Goal: Information Seeking & Learning: Learn about a topic

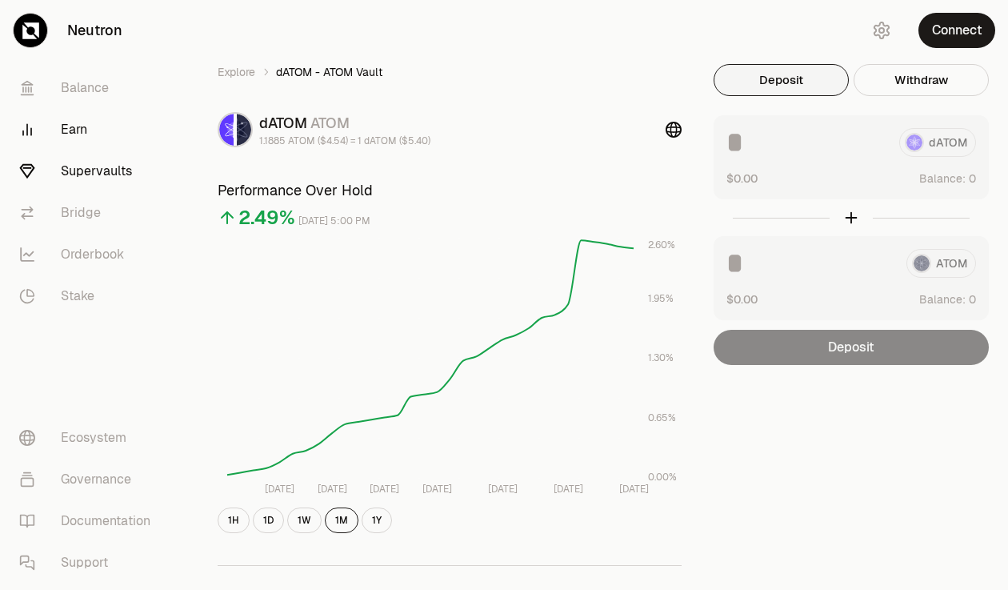
click at [58, 117] on link "Earn" at bounding box center [89, 130] width 166 height 42
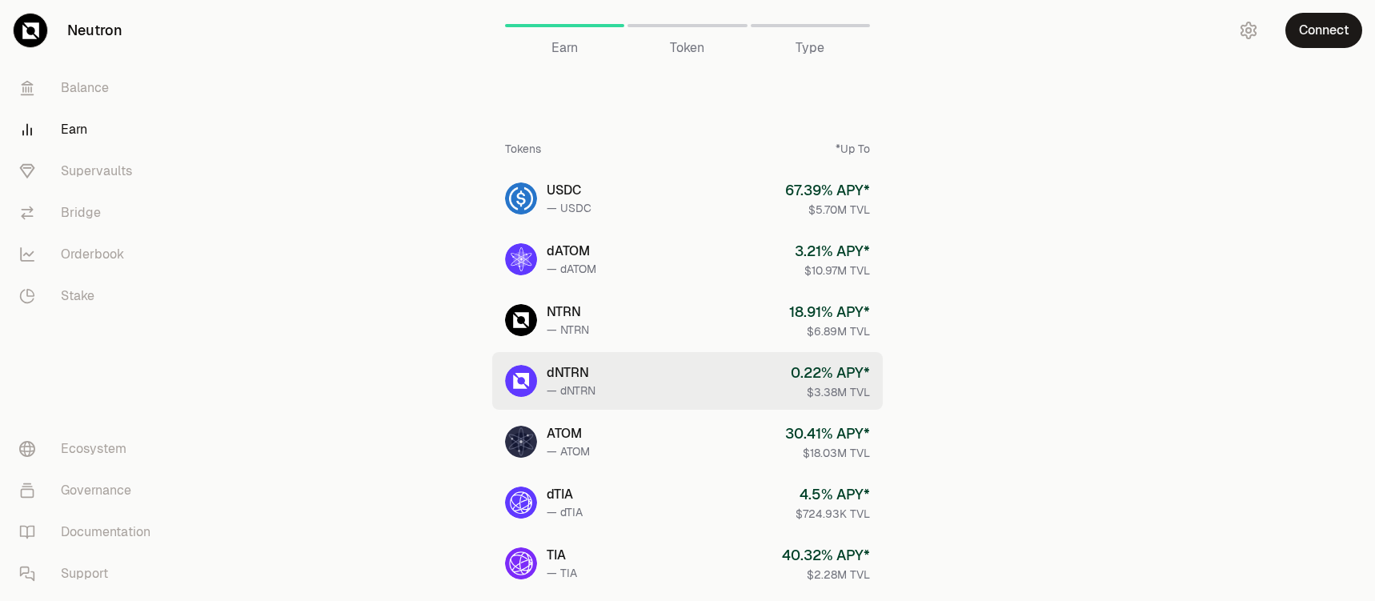
click at [626, 404] on link "dNTRN — dNTRN 0.22 % APY* $3.38M TVL" at bounding box center [687, 381] width 390 height 58
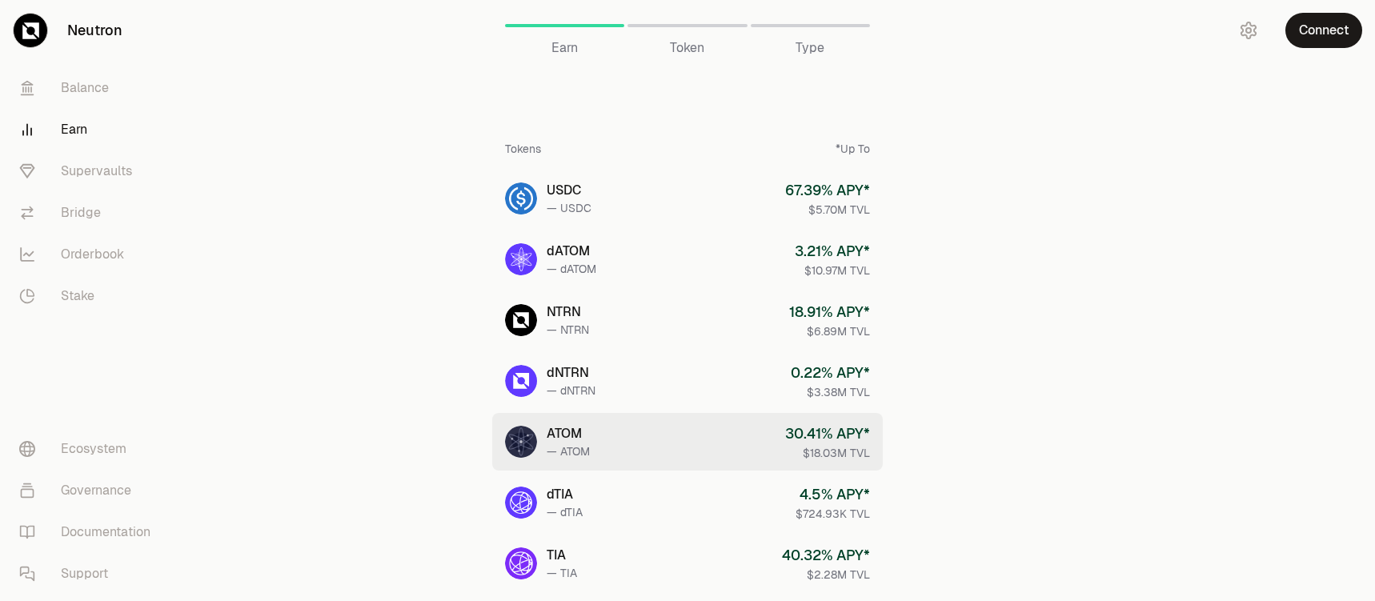
click at [684, 462] on link "ATOM — ATOM 30.41 % APY* $18.03M TVL" at bounding box center [687, 442] width 390 height 58
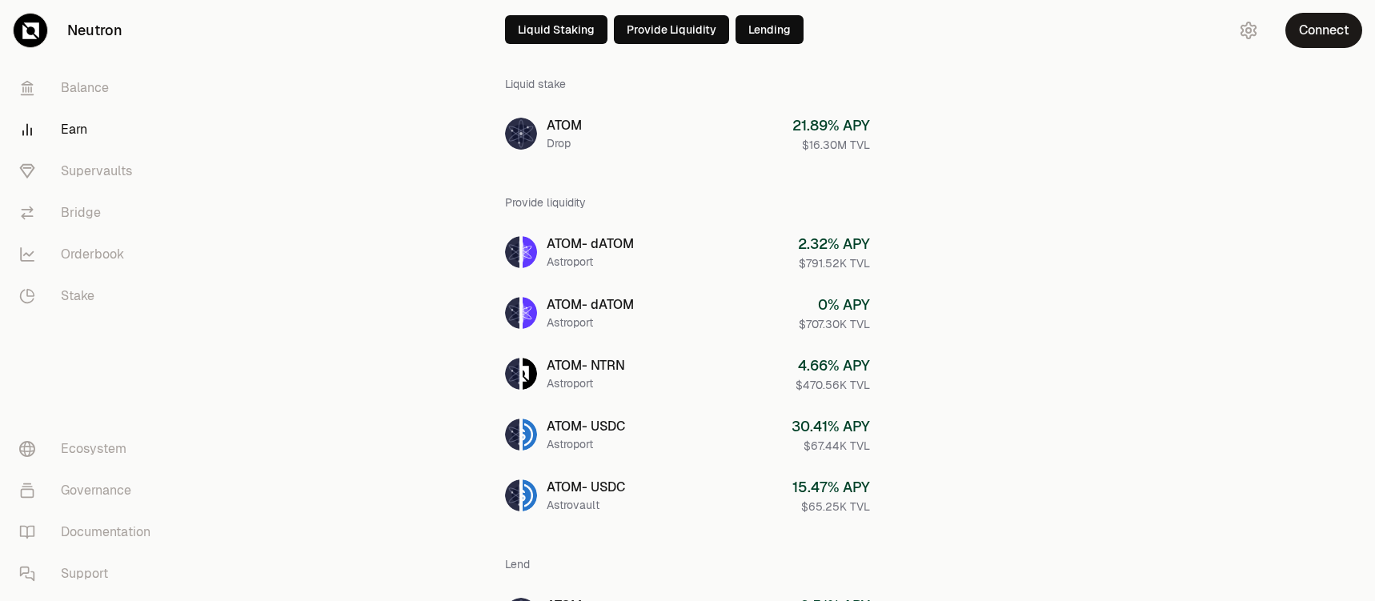
scroll to position [47, 0]
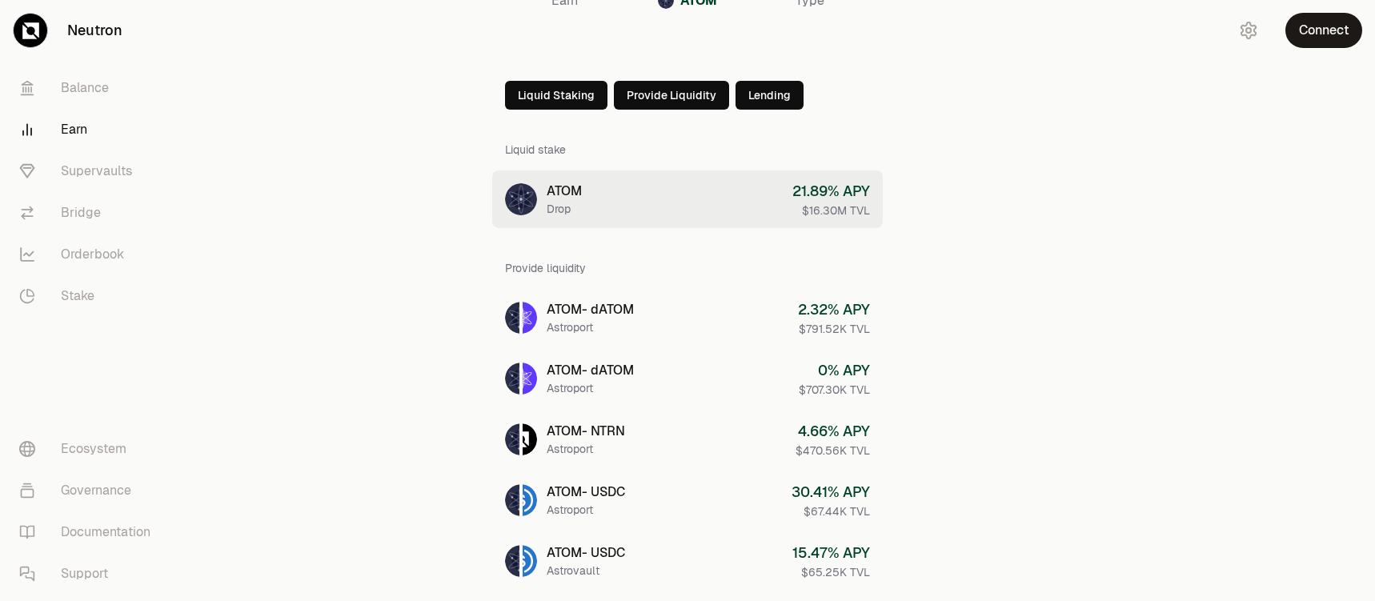
click at [823, 195] on div "21.89 % APY" at bounding box center [831, 191] width 78 height 22
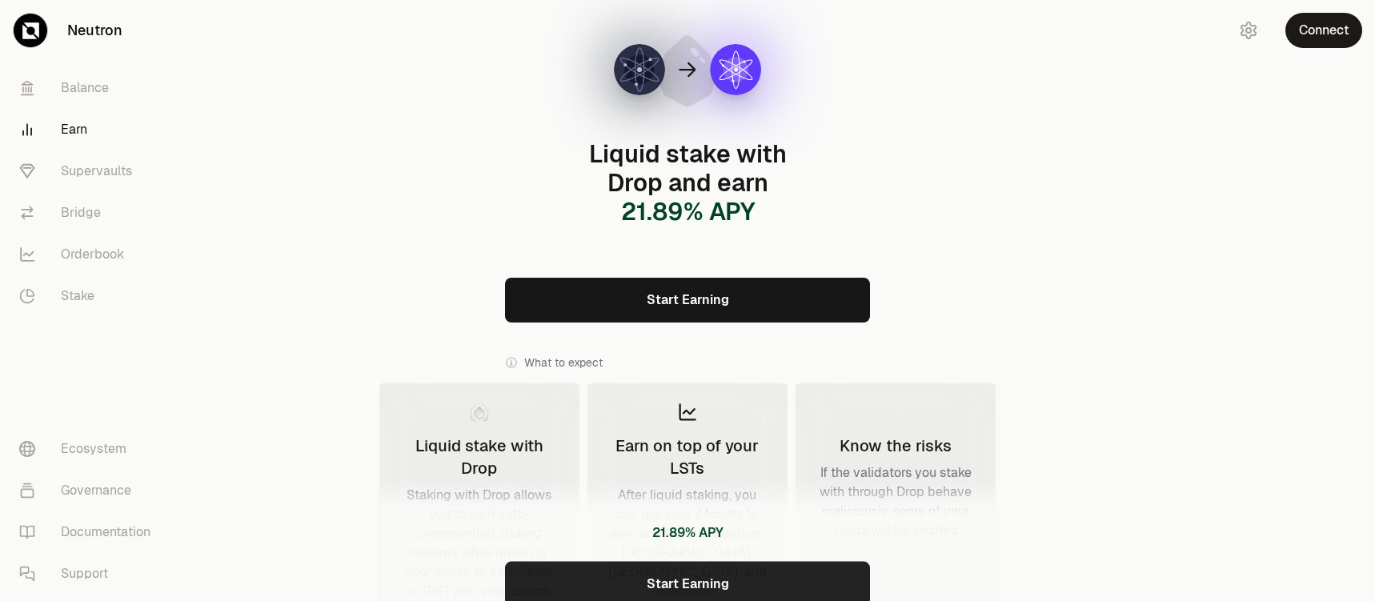
scroll to position [9, 0]
